Goal: Transaction & Acquisition: Purchase product/service

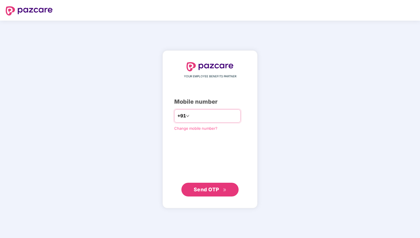
click at [210, 117] on input "number" at bounding box center [214, 115] width 47 height 9
type input "**********"
click at [206, 158] on div "**********" at bounding box center [210, 129] width 72 height 135
click at [206, 191] on span "Send OTP" at bounding box center [206, 189] width 25 height 6
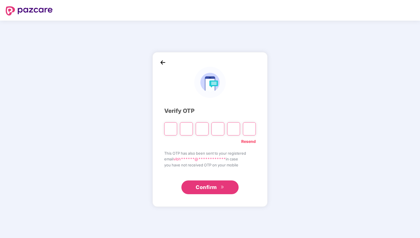
click at [172, 129] on input "Please enter verification code. Digit 1" at bounding box center [170, 128] width 13 height 13
type input "*"
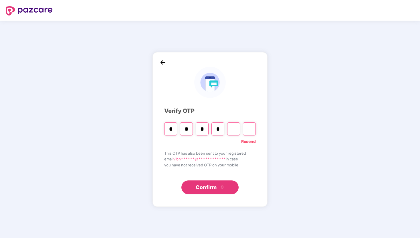
type input "*"
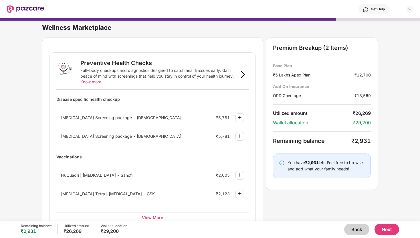
click at [356, 228] on button "Back" at bounding box center [357, 229] width 25 height 11
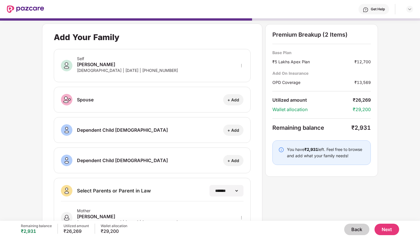
click at [356, 229] on button "Back" at bounding box center [357, 229] width 25 height 11
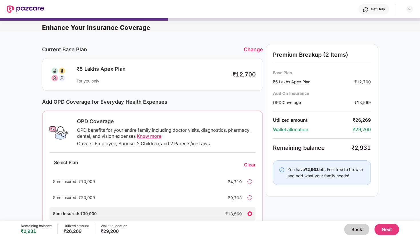
click at [360, 231] on button "Back" at bounding box center [357, 229] width 25 height 11
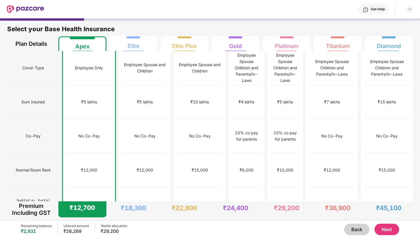
click at [393, 230] on button "Next" at bounding box center [387, 229] width 25 height 11
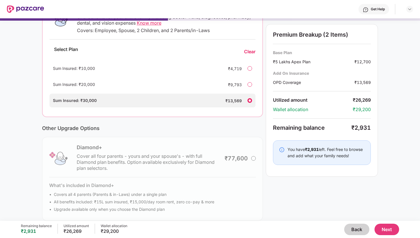
scroll to position [120, 0]
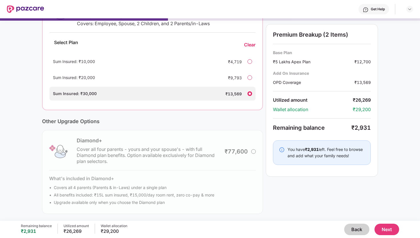
click at [246, 154] on div "Diamond+ Cover all four parents - yours and your spouse's - with full Diamond p…" at bounding box center [152, 172] width 221 height 84
click at [253, 150] on div "Diamond+ Cover all four parents - yours and your spouse's - with full Diamond p…" at bounding box center [152, 172] width 221 height 84
click at [385, 228] on button "Next" at bounding box center [387, 229] width 25 height 11
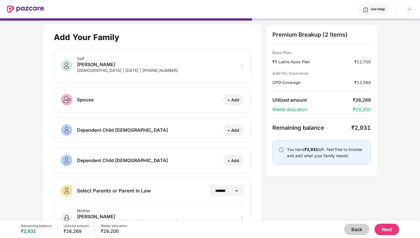
scroll to position [60, 0]
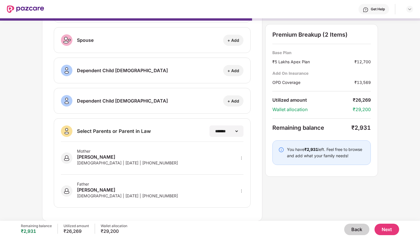
click at [201, 160] on div "Mother [PERSON_NAME] [DEMOGRAPHIC_DATA] | [DATE] | [PHONE_NUMBER]" at bounding box center [152, 158] width 183 height 33
click at [201, 188] on div "Father [PERSON_NAME] [DEMOGRAPHIC_DATA] | [DATE] | [PHONE_NUMBER]" at bounding box center [152, 188] width 183 height 26
click at [199, 156] on div "Mother [PERSON_NAME] [DEMOGRAPHIC_DATA] | [DATE] | [PHONE_NUMBER]" at bounding box center [152, 158] width 183 height 33
click at [163, 159] on div "Mother [PERSON_NAME] [DEMOGRAPHIC_DATA] | [DATE] | [PHONE_NUMBER]" at bounding box center [152, 158] width 183 height 33
click at [242, 156] on icon "more" at bounding box center [241, 157] width 1 height 3
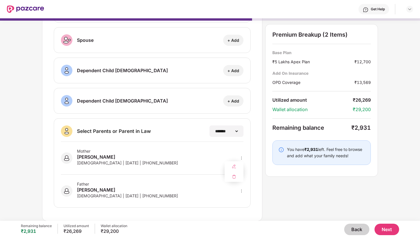
click at [282, 174] on div "Premium Breakup (2 Items) Base Plan ₹5 Lakhs Apex Plan ₹12,700 Add On Insurance…" at bounding box center [322, 100] width 113 height 153
click at [384, 227] on button "Next" at bounding box center [387, 229] width 25 height 11
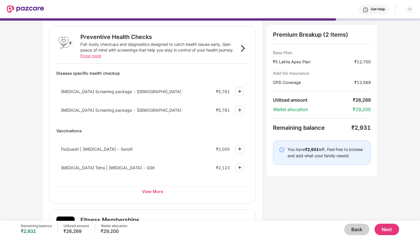
scroll to position [33, 0]
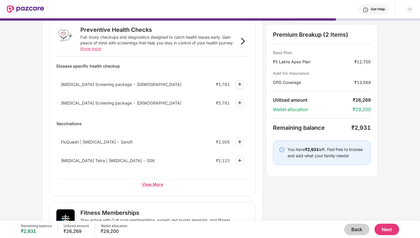
click at [157, 185] on div "View More" at bounding box center [152, 184] width 192 height 10
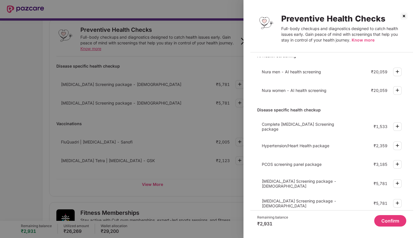
scroll to position [0, 0]
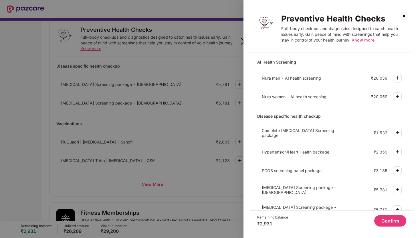
click at [395, 152] on img at bounding box center [397, 151] width 7 height 7
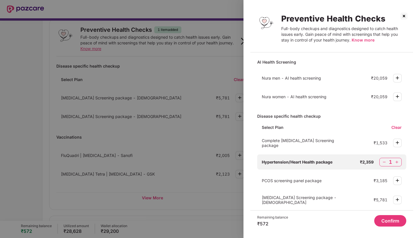
scroll to position [156, 0]
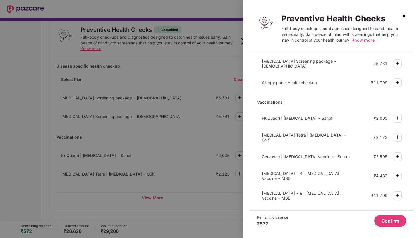
click at [388, 219] on button "Confirm" at bounding box center [391, 220] width 32 height 11
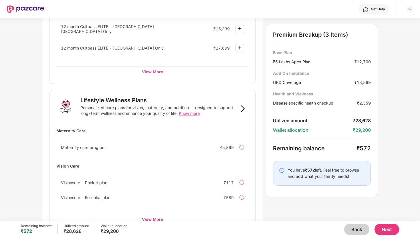
scroll to position [340, 0]
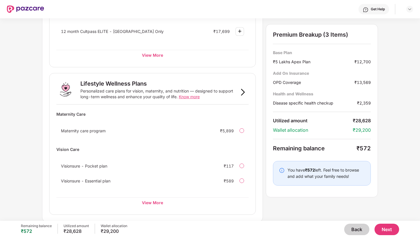
click at [241, 183] on div "Visionsure - Essential plan ₹589" at bounding box center [152, 180] width 192 height 11
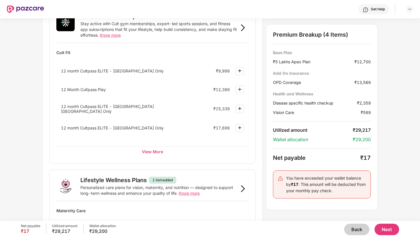
scroll to position [243, 0]
click at [156, 153] on div "View More" at bounding box center [152, 152] width 192 height 10
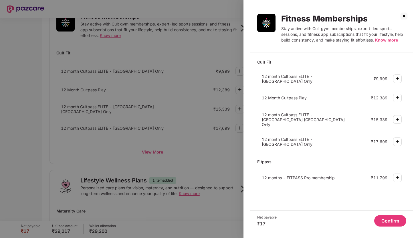
click at [185, 130] on div at bounding box center [210, 119] width 420 height 238
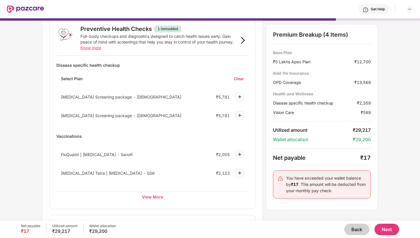
scroll to position [37, 0]
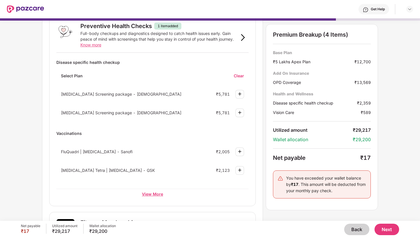
click at [166, 192] on div "View More" at bounding box center [152, 194] width 192 height 10
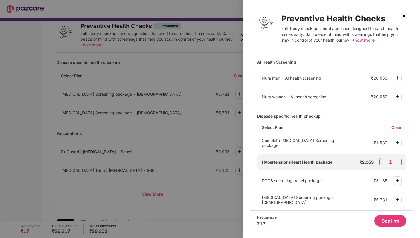
click at [405, 17] on img at bounding box center [404, 15] width 9 height 9
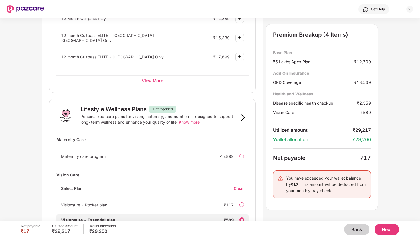
scroll to position [351, 0]
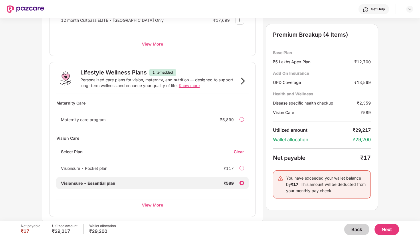
click at [390, 231] on button "Next" at bounding box center [387, 229] width 25 height 11
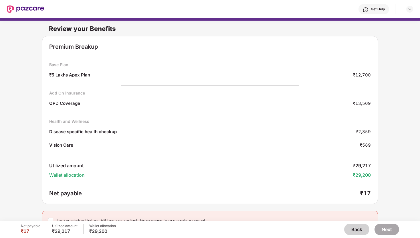
scroll to position [9, 0]
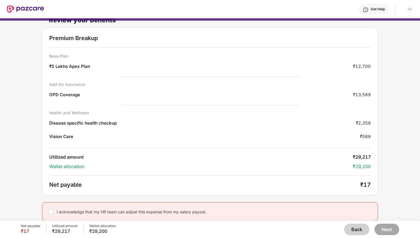
click at [54, 211] on div "I acknowledge that my HR team can adjust this expense from my salary payout." at bounding box center [210, 211] width 336 height 19
click at [388, 229] on button "Next" at bounding box center [387, 229] width 25 height 11
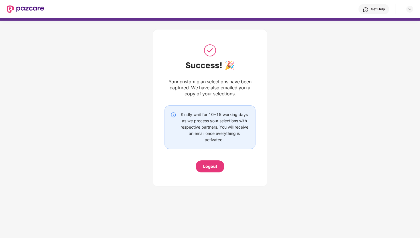
click at [217, 168] on div "Logout" at bounding box center [210, 166] width 14 height 6
